Goal: Information Seeking & Learning: Check status

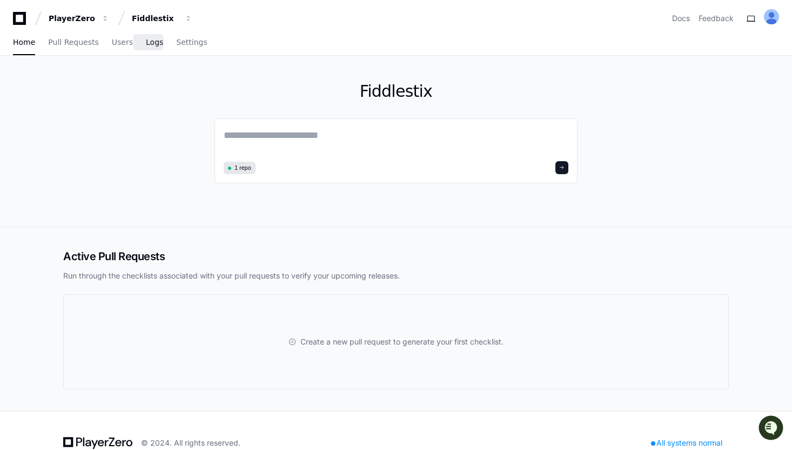
click at [149, 49] on link "Logs" at bounding box center [154, 42] width 17 height 25
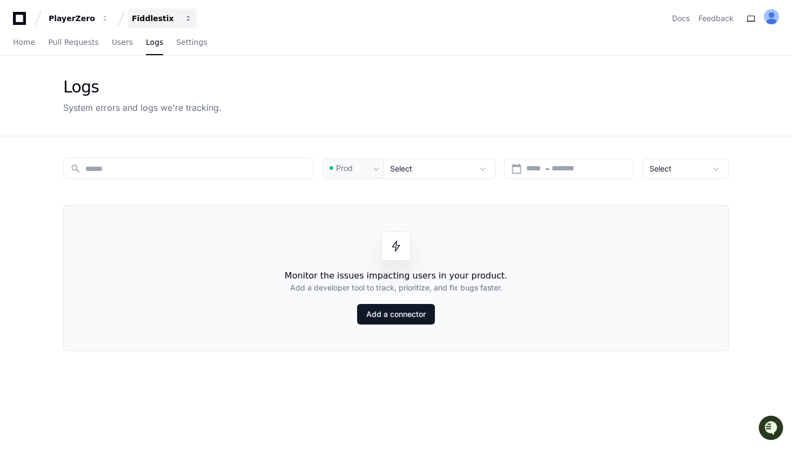
click at [157, 25] on button "Fiddlestix" at bounding box center [162, 18] width 69 height 19
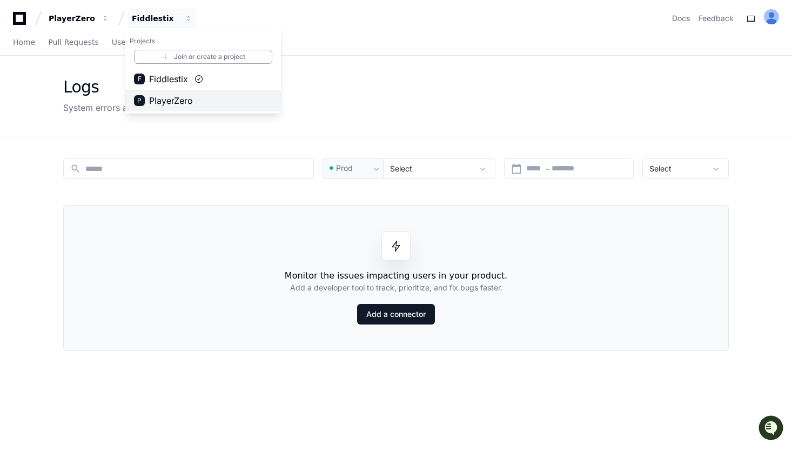
click at [192, 103] on span "PlayerZero" at bounding box center [171, 100] width 44 height 13
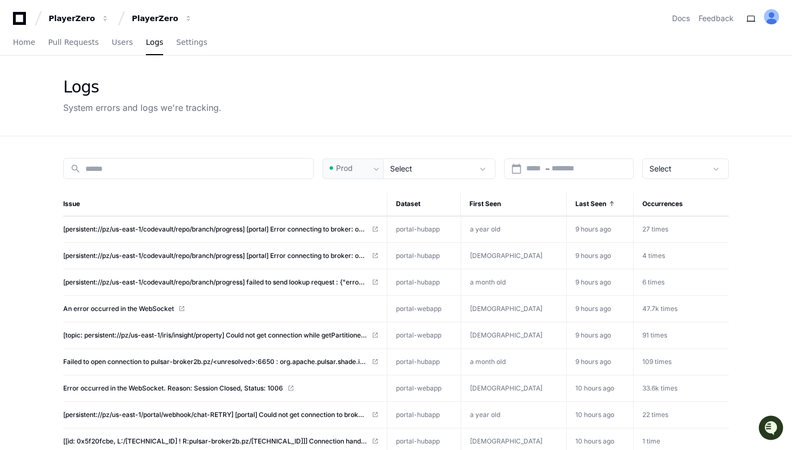
click at [243, 228] on span "[persistent://pz/us-east-1/codevault/repo/branch/progress] [portal] Error conne…" at bounding box center [215, 229] width 304 height 9
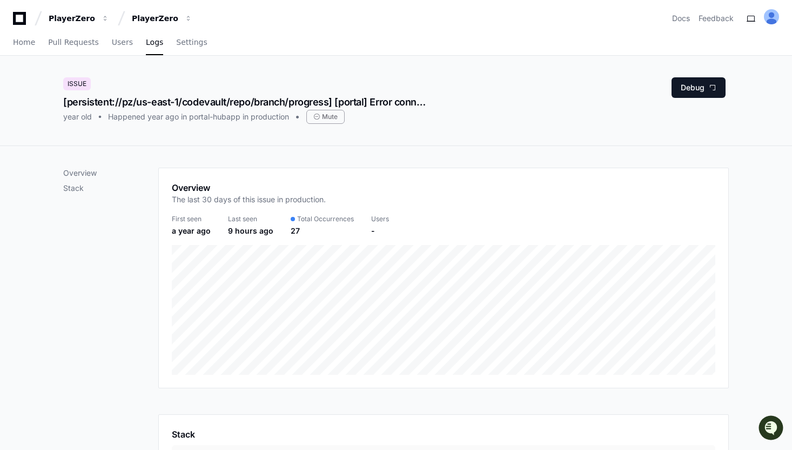
drag, startPoint x: 126, startPoint y: 86, endPoint x: 297, endPoint y: 153, distance: 183.0
click at [297, 153] on app-issue-report-page "Issue [persistent://pz/us-east-1/codevault/repo/branch/progress] [portal] Error…" at bounding box center [396, 326] width 792 height 540
click at [266, 142] on div "Issue [persistent://pz/us-east-1/codevault/repo/branch/progress] [portal] Error…" at bounding box center [396, 101] width 692 height 90
drag, startPoint x: 220, startPoint y: 129, endPoint x: 68, endPoint y: 57, distance: 168.8
click at [68, 57] on div "Issue [persistent://pz/us-east-1/codevault/repo/branch/progress] [portal] Error…" at bounding box center [396, 101] width 692 height 90
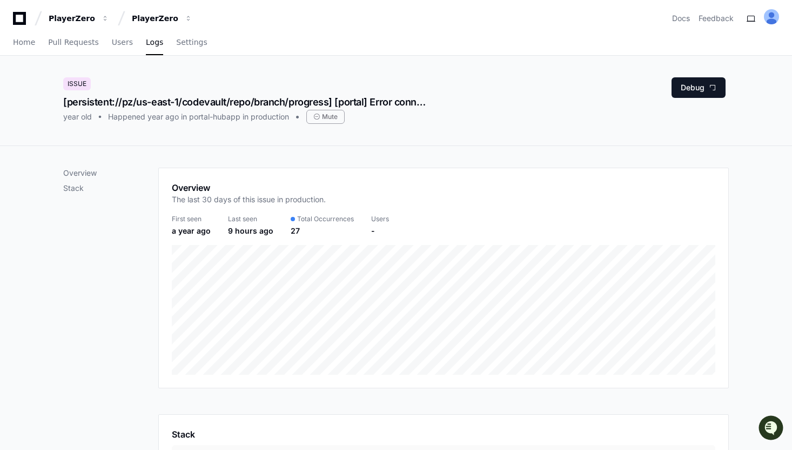
click at [45, 72] on div "Issue [persistent://pz/us-east-1/codevault/repo/branch/progress] [portal] Error…" at bounding box center [396, 101] width 792 height 90
click at [513, 111] on div "Issue [persistent://pz/us-east-1/codevault/repo/branch/progress] [portal] Error…" at bounding box center [396, 100] width 666 height 46
click at [450, 125] on div "Issue [persistent://pz/us-east-1/codevault/repo/branch/progress] [portal] Error…" at bounding box center [396, 101] width 692 height 90
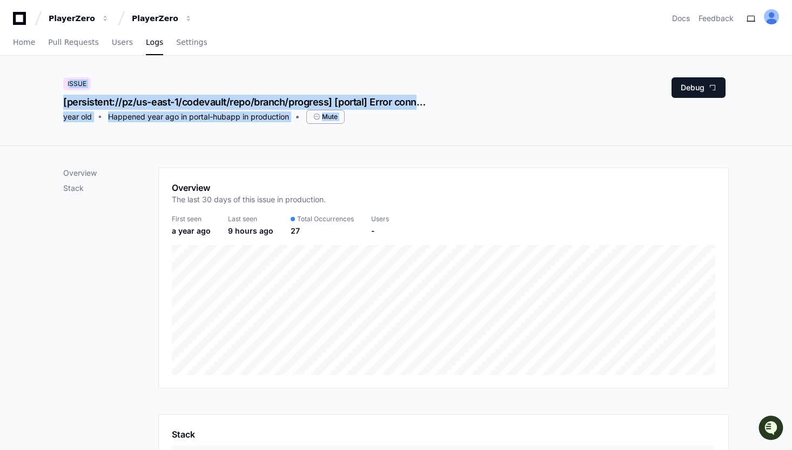
drag, startPoint x: 451, startPoint y: 117, endPoint x: 452, endPoint y: 78, distance: 38.9
click at [452, 78] on div "Issue [persistent://pz/us-east-1/codevault/repo/branch/progress] [portal] Error…" at bounding box center [396, 101] width 692 height 90
click at [271, 64] on div "Issue [persistent://pz/us-east-1/codevault/repo/branch/progress] [portal] Error…" at bounding box center [396, 101] width 692 height 90
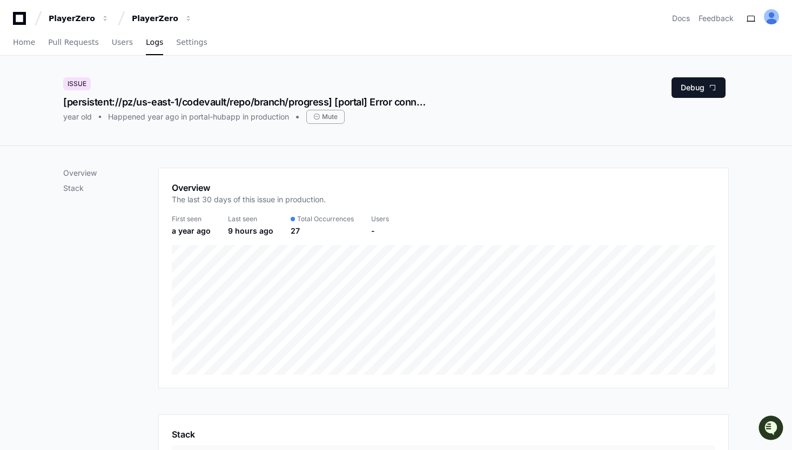
click at [135, 63] on div "Issue [persistent://pz/us-east-1/codevault/repo/branch/progress] [portal] Error…" at bounding box center [396, 101] width 692 height 90
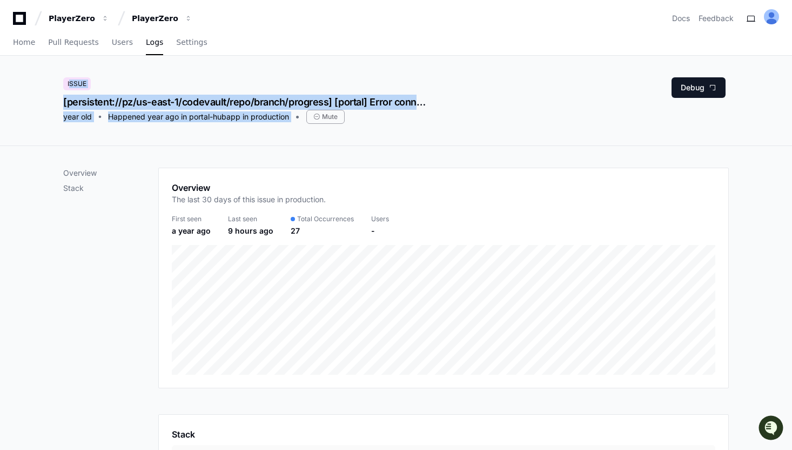
drag, startPoint x: 135, startPoint y: 63, endPoint x: 372, endPoint y: 119, distance: 244.0
click at [372, 119] on div "Issue [persistent://pz/us-east-1/codevault/repo/branch/progress] [portal] Error…" at bounding box center [396, 101] width 692 height 90
click at [372, 119] on div "year old Happened year ago in portal-hubapp in production Mute" at bounding box center [244, 117] width 363 height 14
drag, startPoint x: 372, startPoint y: 119, endPoint x: 91, endPoint y: 61, distance: 287.2
click at [91, 61] on div "Issue [persistent://pz/us-east-1/codevault/repo/branch/progress] [portal] Error…" at bounding box center [396, 101] width 692 height 90
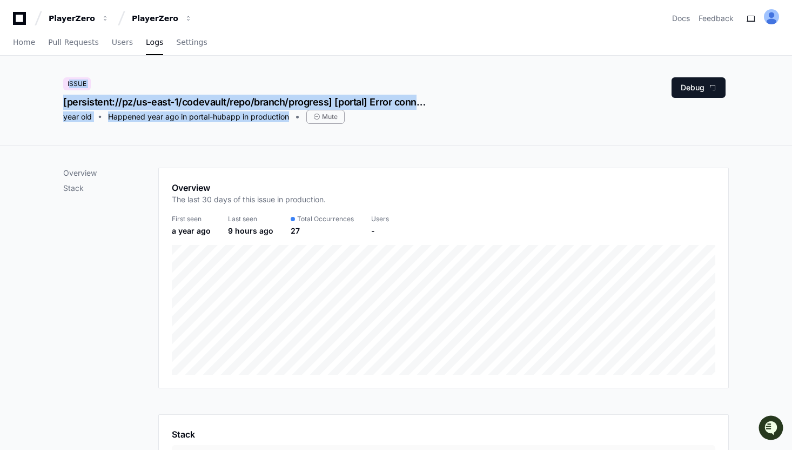
click at [72, 67] on div "Issue [persistent://pz/us-east-1/codevault/repo/branch/progress] [portal] Error…" at bounding box center [396, 101] width 692 height 90
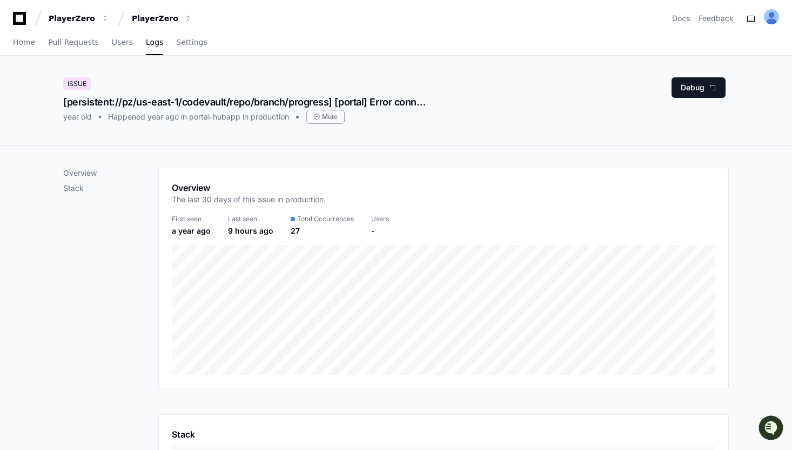
drag, startPoint x: 72, startPoint y: 67, endPoint x: 352, endPoint y: 138, distance: 289.5
click at [352, 138] on div "Issue [persistent://pz/us-east-1/codevault/repo/branch/progress] [portal] Error…" at bounding box center [396, 101] width 692 height 90
click at [350, 136] on div "Issue [persistent://pz/us-east-1/codevault/repo/branch/progress] [portal] Error…" at bounding box center [396, 101] width 692 height 90
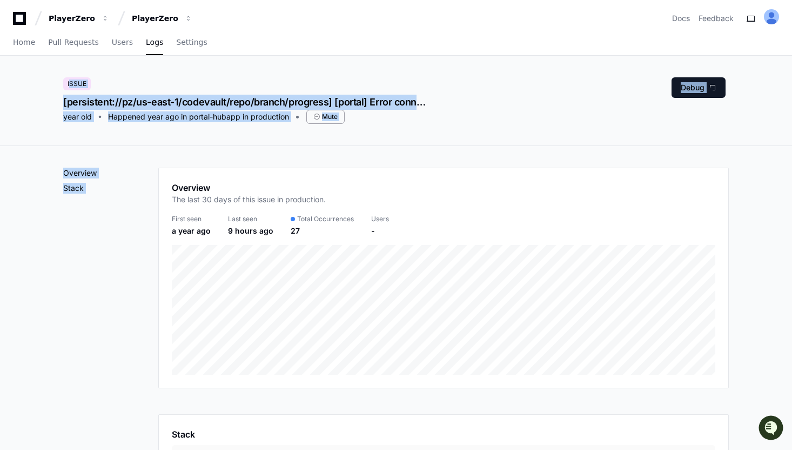
drag, startPoint x: 81, startPoint y: 62, endPoint x: 468, endPoint y: 168, distance: 401.4
click at [468, 168] on app-issue-report-page "Issue [persistent://pz/us-east-1/codevault/repo/branch/progress] [portal] Error…" at bounding box center [396, 326] width 792 height 540
click at [402, 135] on div "Issue [persistent://pz/us-east-1/codevault/repo/branch/progress] [portal] Error…" at bounding box center [396, 101] width 692 height 90
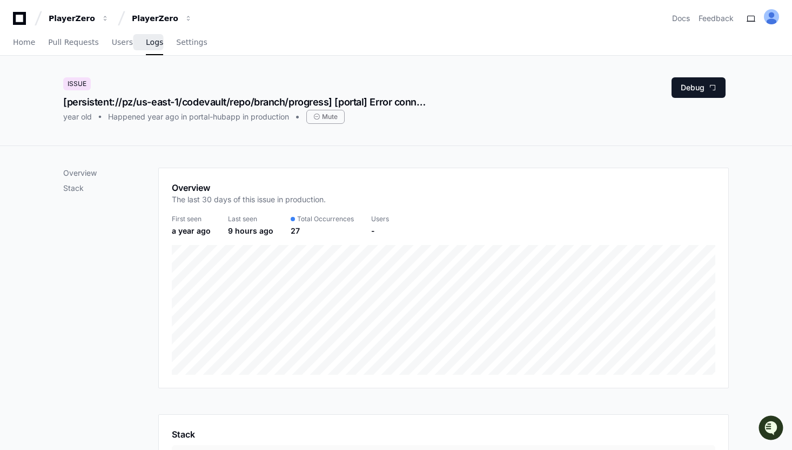
click at [146, 45] on span "Logs" at bounding box center [154, 42] width 17 height 6
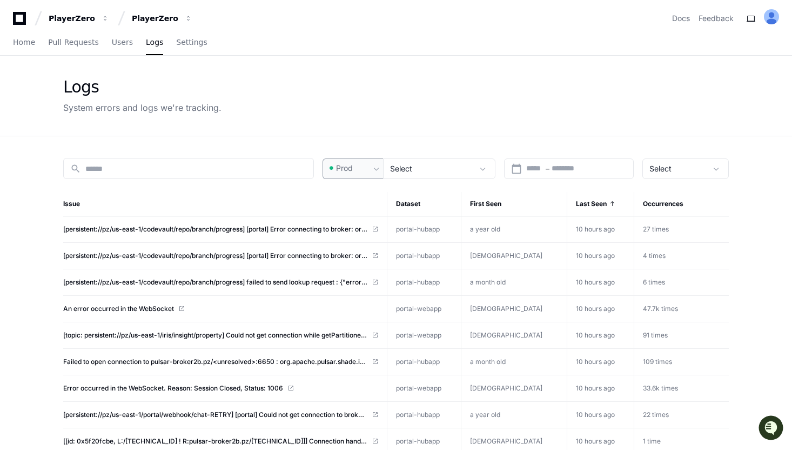
click at [335, 166] on span at bounding box center [331, 168] width 11 height 11
click at [366, 230] on mat-option "Pre-Prod" at bounding box center [367, 225] width 86 height 26
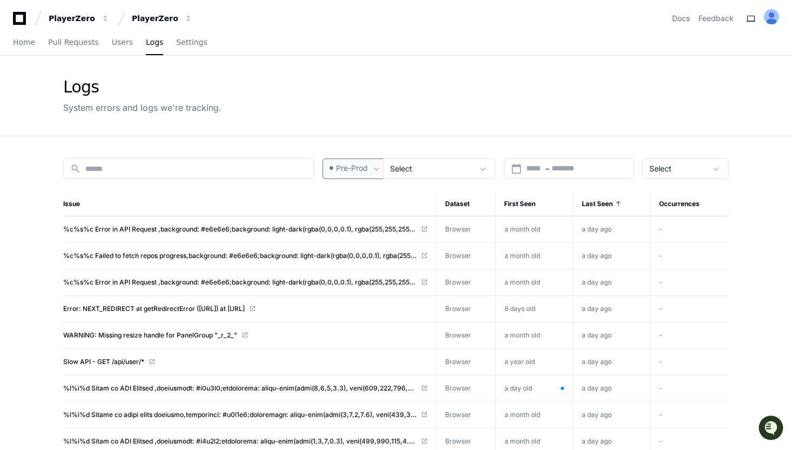
click at [356, 169] on span "Pre-Prod" at bounding box center [352, 168] width 32 height 11
click at [351, 200] on span "Prod" at bounding box center [349, 197] width 17 height 11
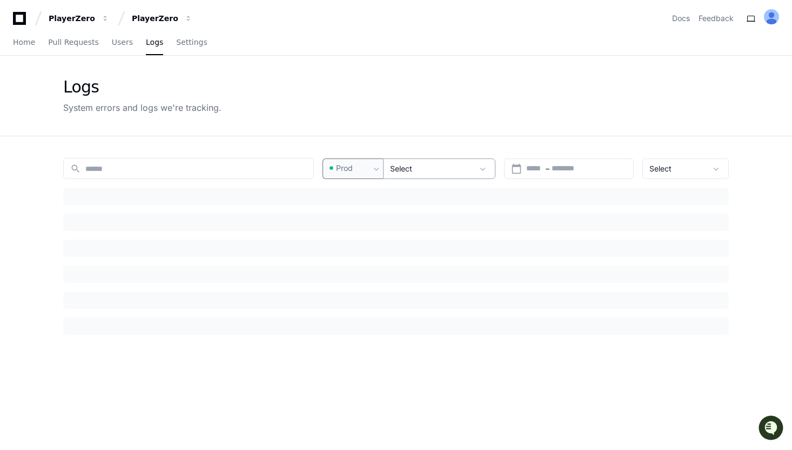
click at [418, 159] on div "Select" at bounding box center [439, 168] width 112 height 21
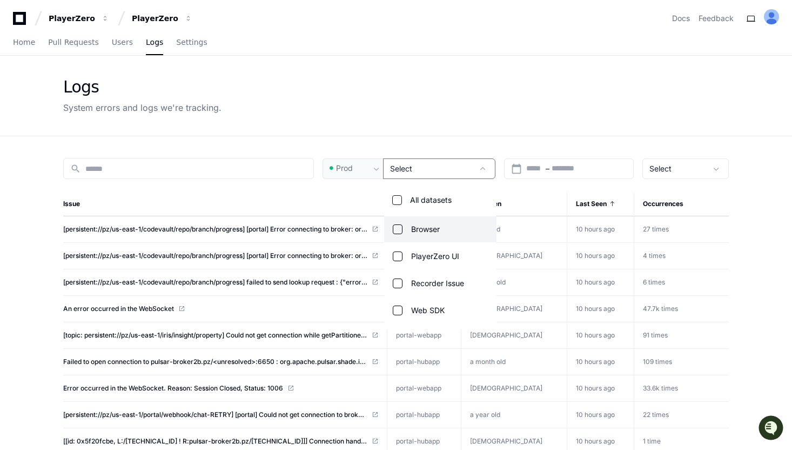
click at [402, 229] on mat-pseudo-checkbox at bounding box center [398, 229] width 10 height 10
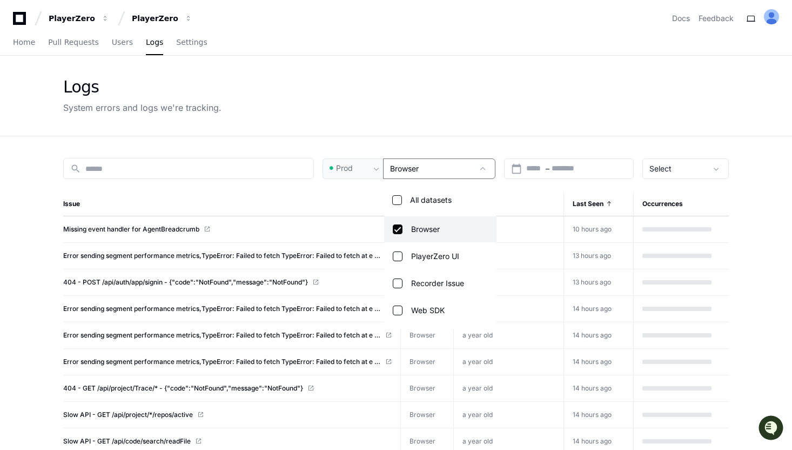
click at [402, 229] on mat-pseudo-checkbox at bounding box center [398, 229] width 10 height 10
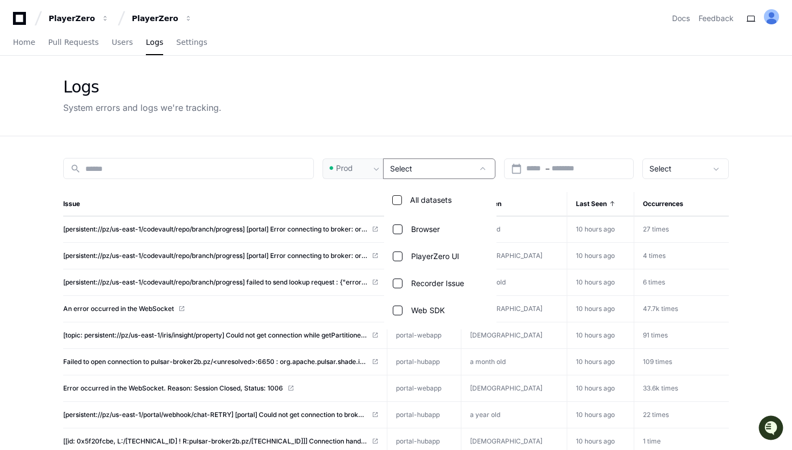
click at [459, 172] on div at bounding box center [396, 225] width 792 height 450
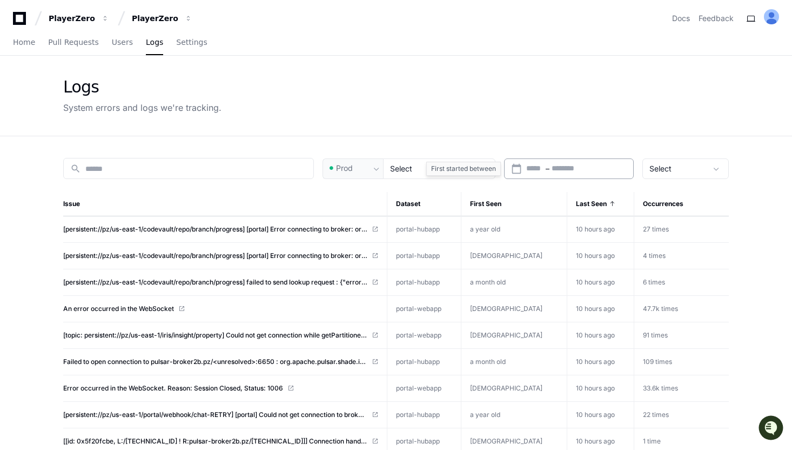
click at [505, 169] on div "calendar_today Start – End date" at bounding box center [569, 168] width 130 height 21
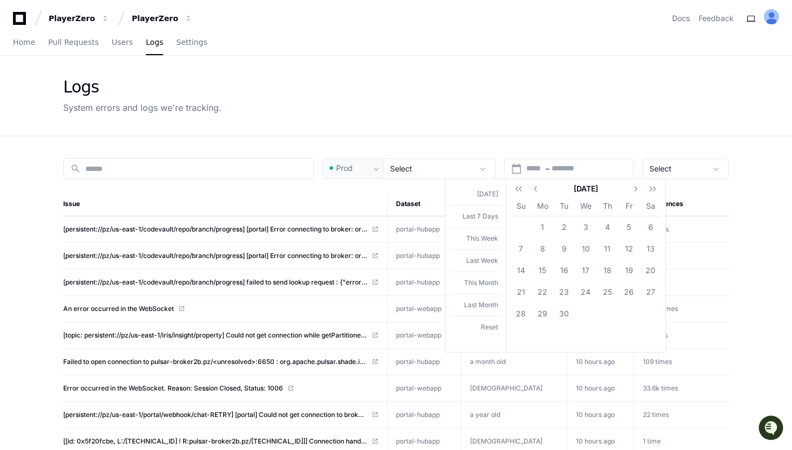
click at [517, 136] on div at bounding box center [396, 225] width 792 height 450
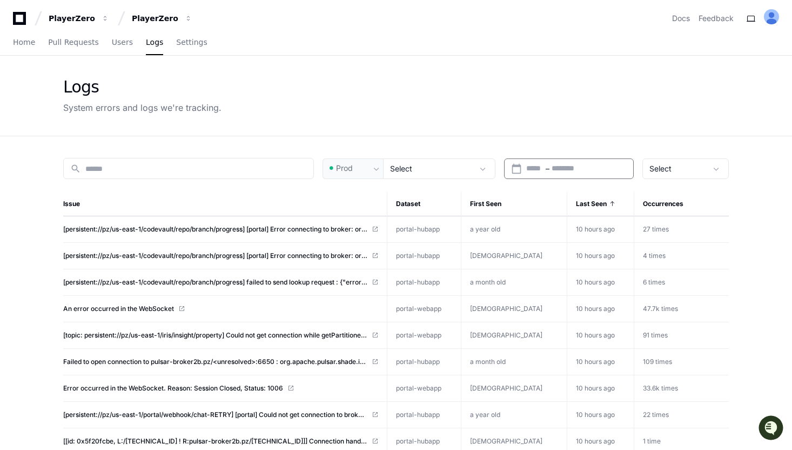
click at [663, 168] on span "Select" at bounding box center [661, 168] width 22 height 9
click at [663, 168] on div at bounding box center [396, 225] width 792 height 450
click at [162, 163] on input at bounding box center [196, 168] width 222 height 11
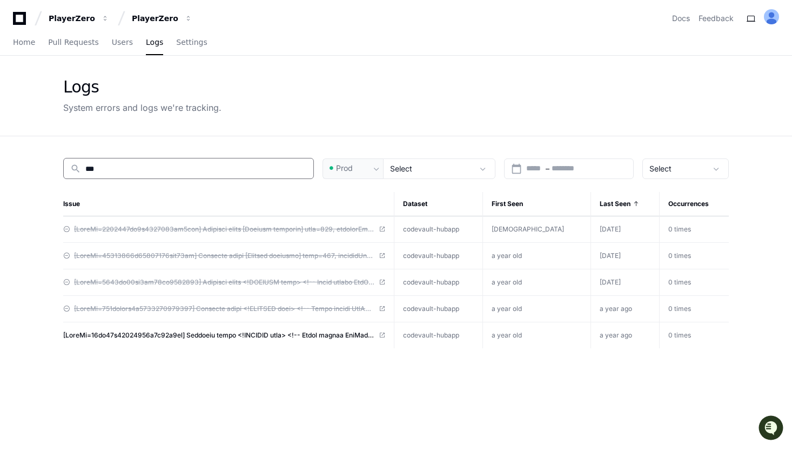
type input "***"
click at [315, 107] on div "Logs System errors and logs we're tracking." at bounding box center [396, 95] width 666 height 37
click at [343, 77] on div "Logs System errors and logs we're tracking." at bounding box center [396, 95] width 666 height 37
